Goal: Find specific page/section: Find specific page/section

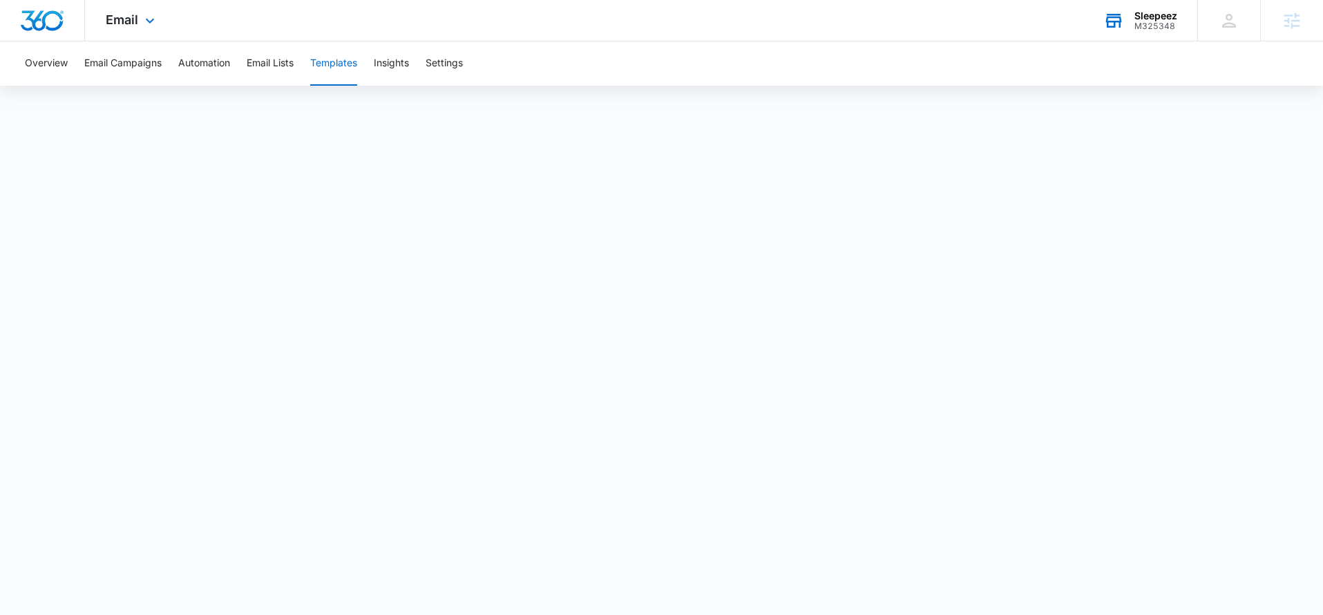
click at [1140, 29] on div "M325348" at bounding box center [1156, 26] width 43 height 10
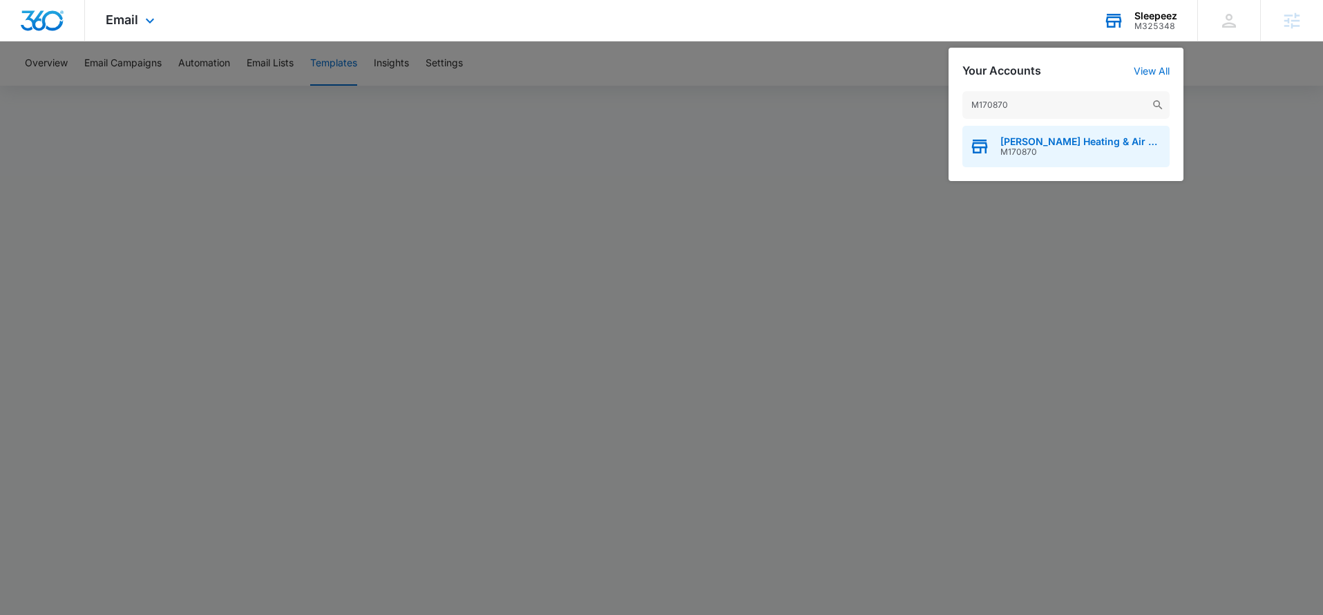
type input "M170870"
click at [1060, 151] on span "M170870" at bounding box center [1082, 152] width 162 height 10
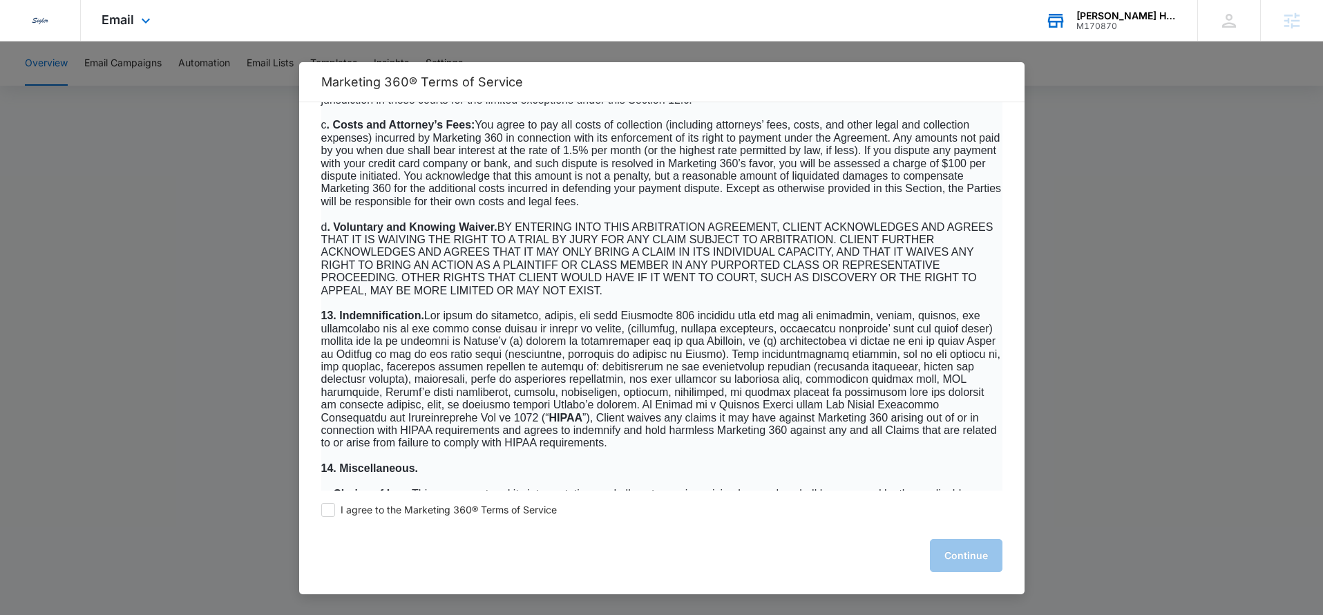
scroll to position [8864, 0]
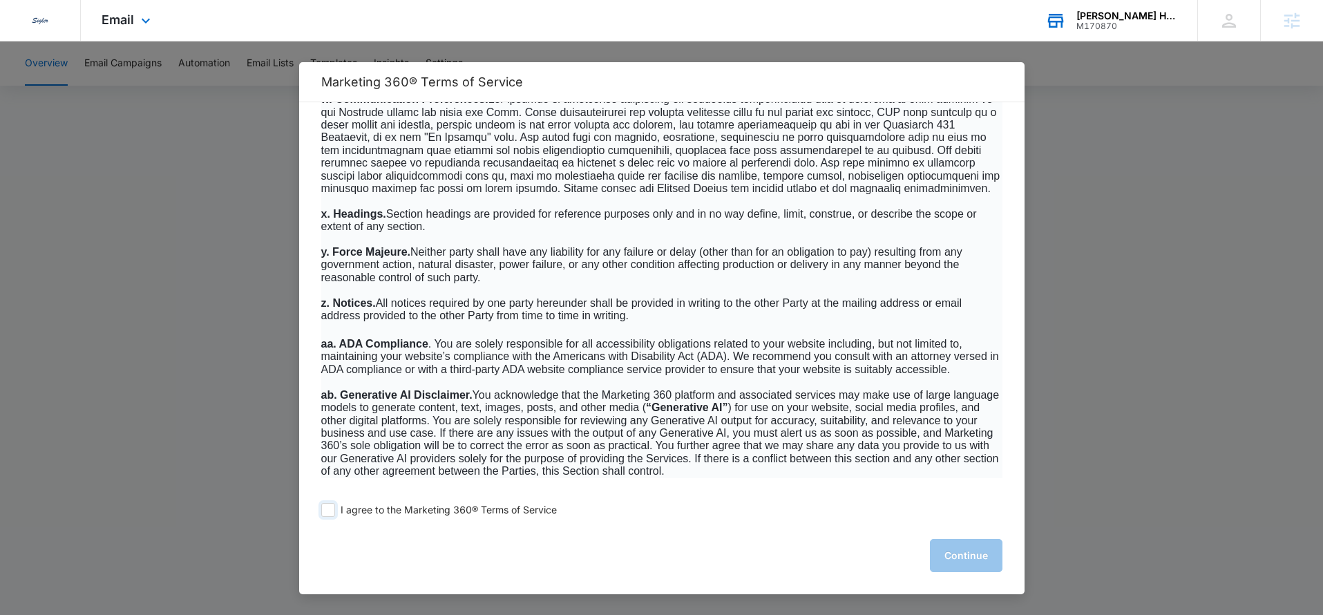
click at [328, 510] on span at bounding box center [328, 510] width 14 height 14
click at [328, 510] on input "I agree to the Marketing 360® Terms of Service" at bounding box center [328, 510] width 14 height 14
checkbox input "true"
click at [967, 558] on button "Continue" at bounding box center [966, 555] width 73 height 33
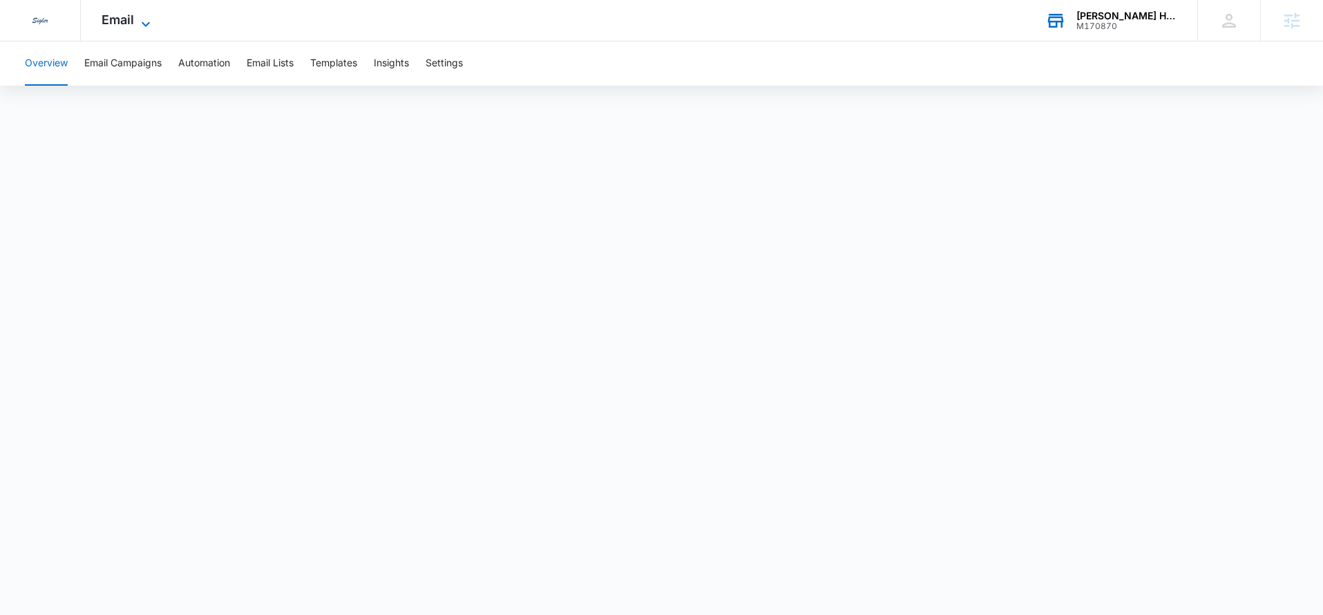
click at [152, 17] on icon at bounding box center [146, 24] width 17 height 17
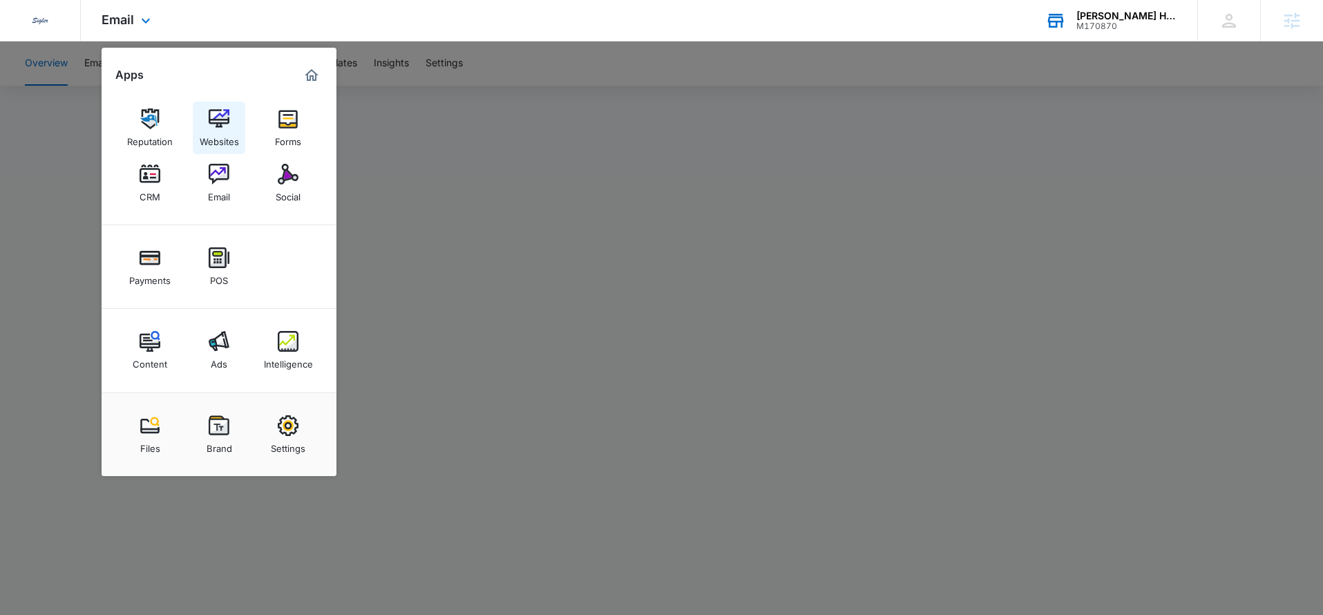
click at [226, 127] on img at bounding box center [219, 118] width 21 height 21
